Goal: Use online tool/utility: Utilize a website feature to perform a specific function

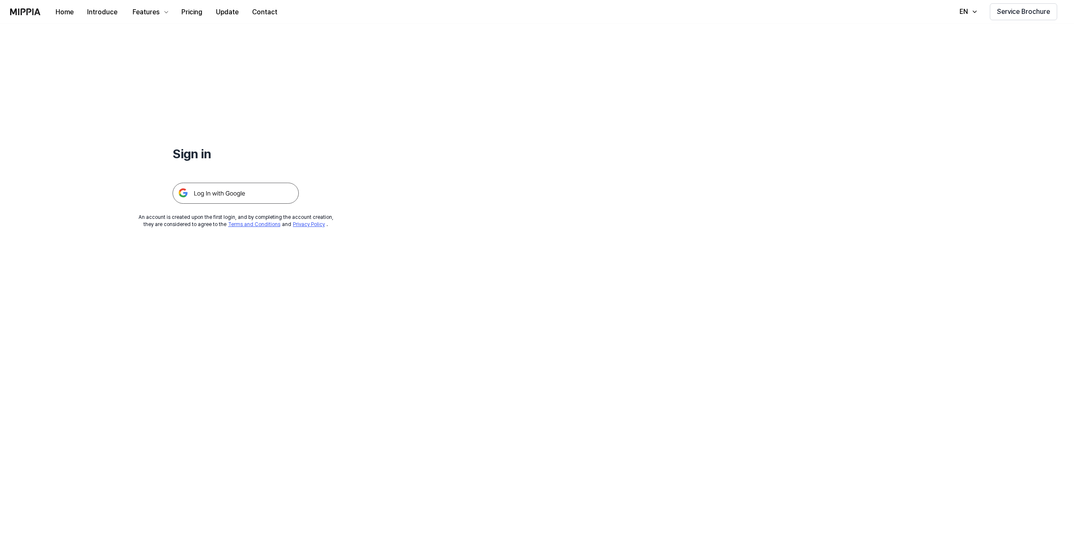
click at [229, 191] on img at bounding box center [236, 193] width 126 height 21
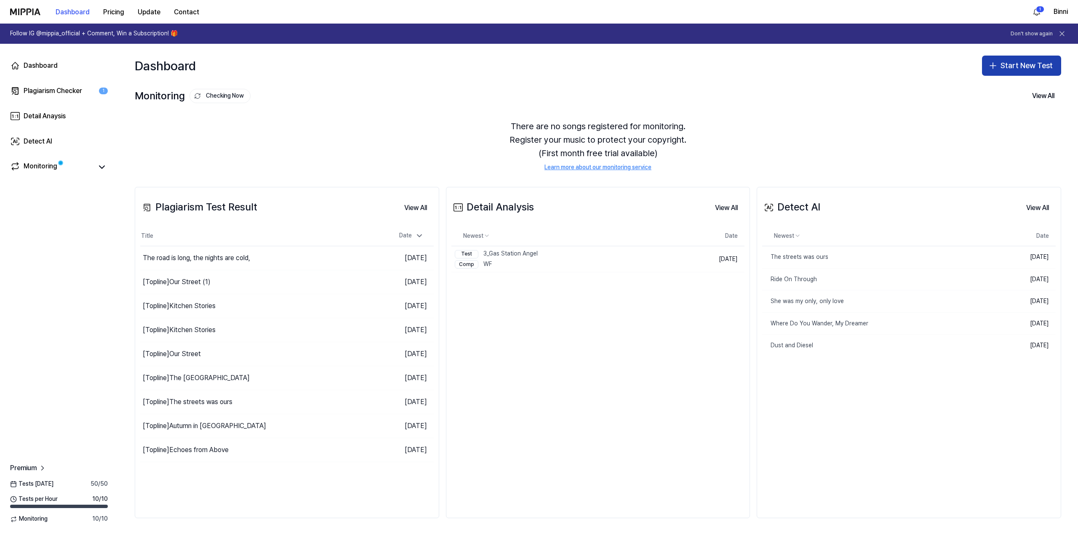
click at [1002, 65] on button "Start New Test" at bounding box center [1021, 66] width 79 height 20
click at [993, 86] on div "Plagiarism test" at bounding box center [1001, 89] width 39 height 8
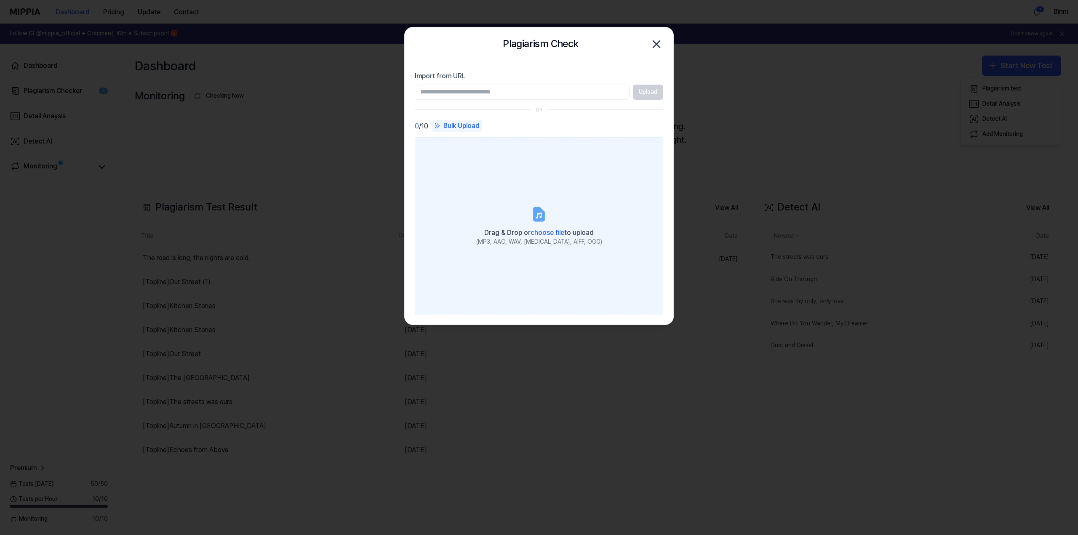
click at [537, 219] on icon at bounding box center [539, 214] width 10 height 13
click at [0, 0] on input "Drag & Drop or choose file to upload (MP3, AAC, WAV, [MEDICAL_DATA], AIFF, OGG)" at bounding box center [0, 0] width 0 height 0
click at [541, 218] on icon at bounding box center [539, 214] width 10 height 13
click at [0, 0] on input "Drag & Drop or choose file to upload (MP3, AAC, WAV, [MEDICAL_DATA], AIFF, OGG)" at bounding box center [0, 0] width 0 height 0
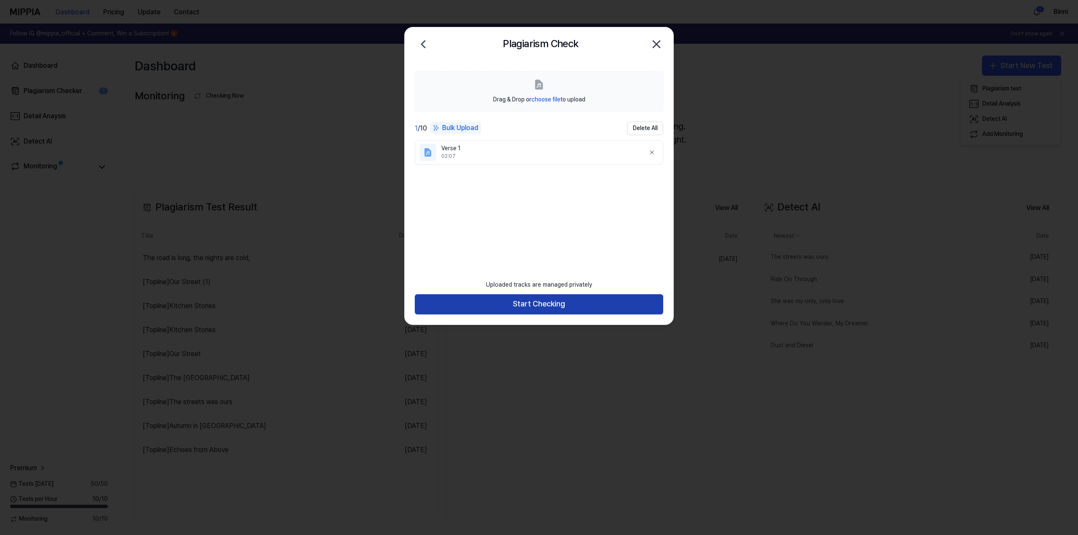
click at [585, 305] on button "Start Checking" at bounding box center [539, 304] width 248 height 20
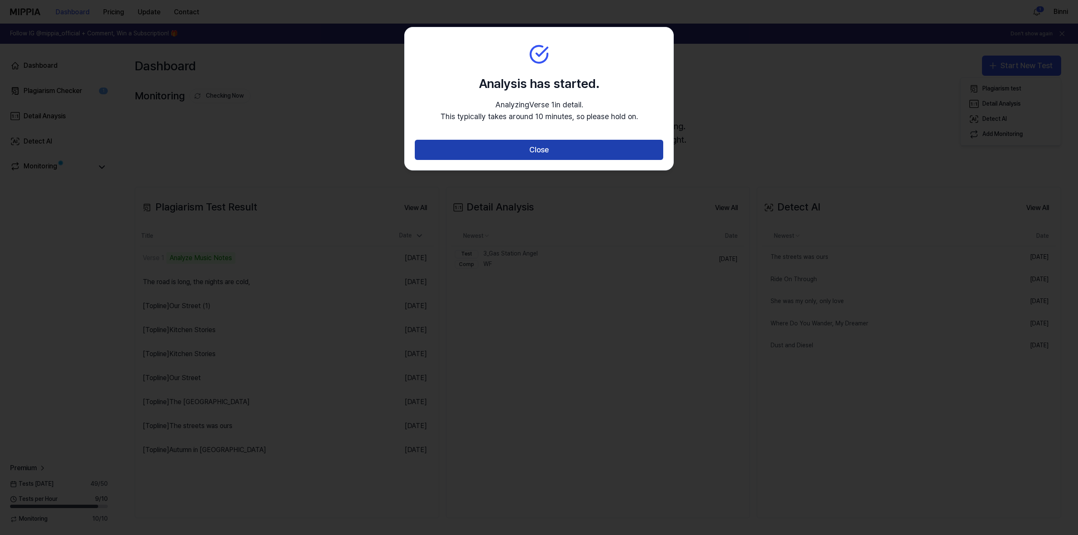
click at [552, 147] on button "Close" at bounding box center [539, 150] width 248 height 20
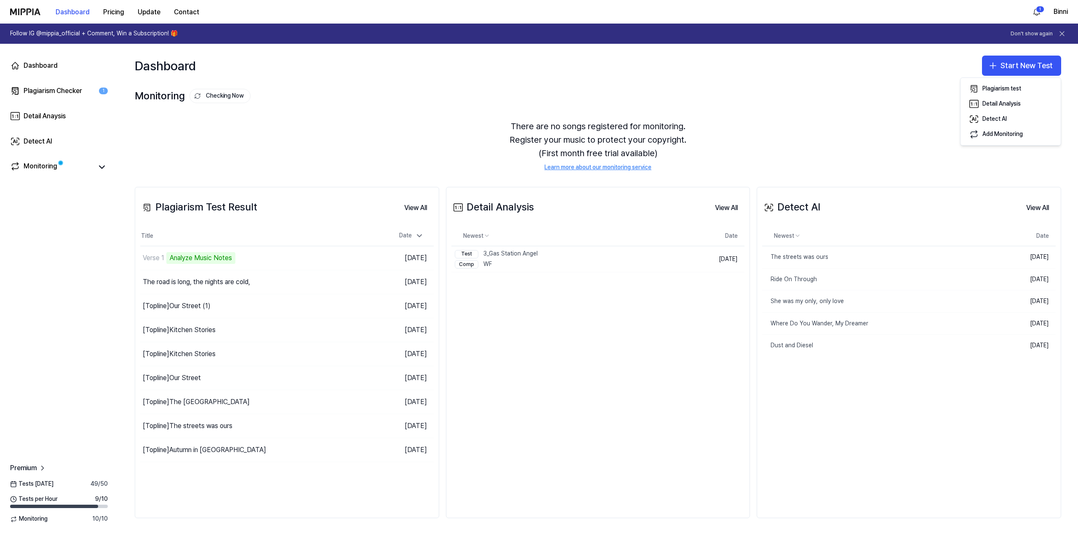
click at [340, 173] on div "Plagiarism Test Result View All Plagiarism Test Result Title Date Verse 1 Analy…" at bounding box center [598, 352] width 960 height 365
click at [331, 256] on button "Go to Results" at bounding box center [337, 257] width 45 height 13
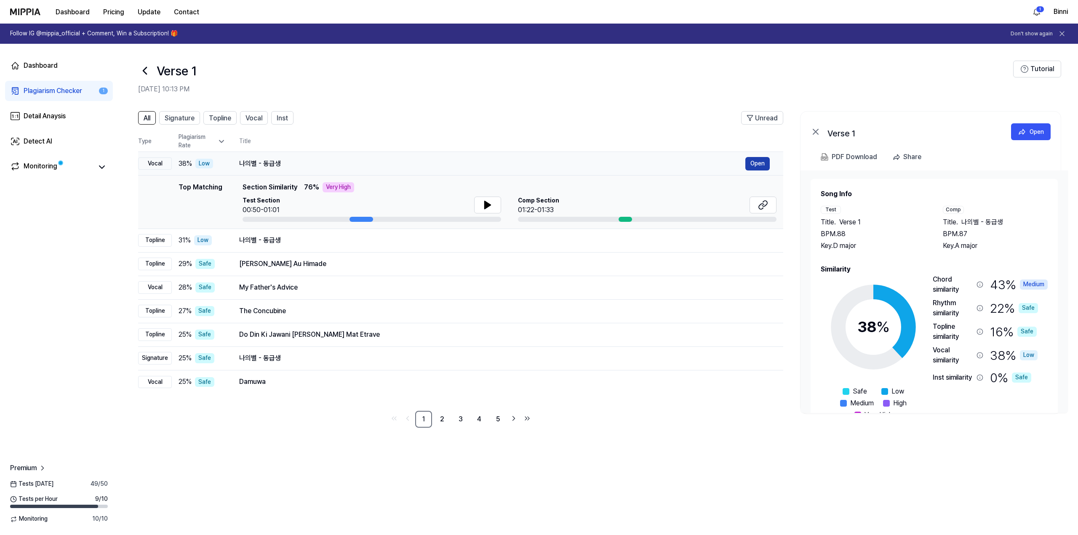
click at [756, 164] on button "Open" at bounding box center [757, 163] width 24 height 13
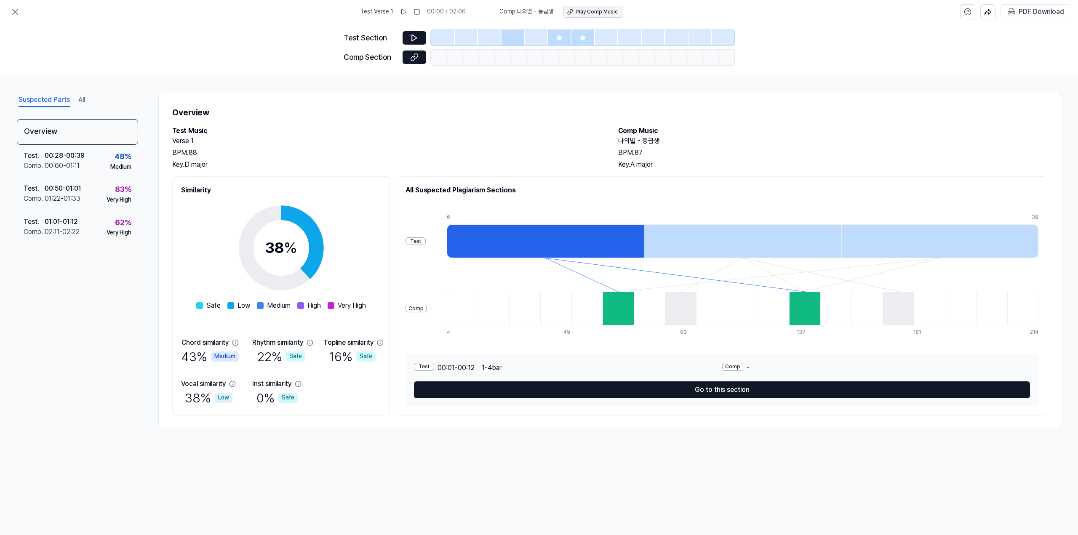
click at [590, 13] on div "Play Comp Music" at bounding box center [597, 11] width 42 height 7
